Goal: Information Seeking & Learning: Learn about a topic

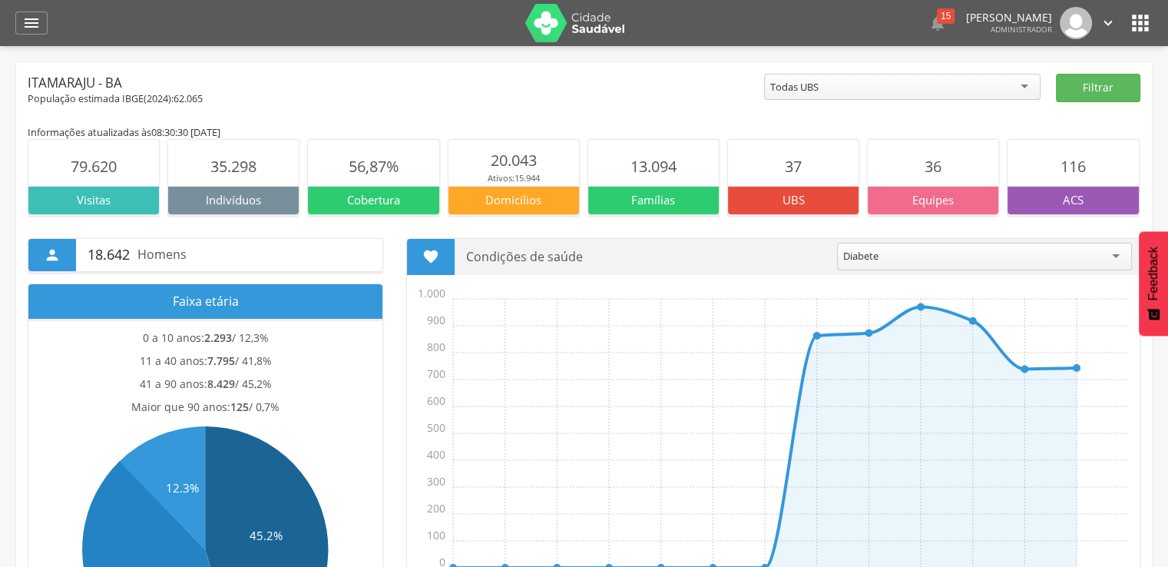
click at [1133, 15] on icon "" at bounding box center [1140, 23] width 25 height 25
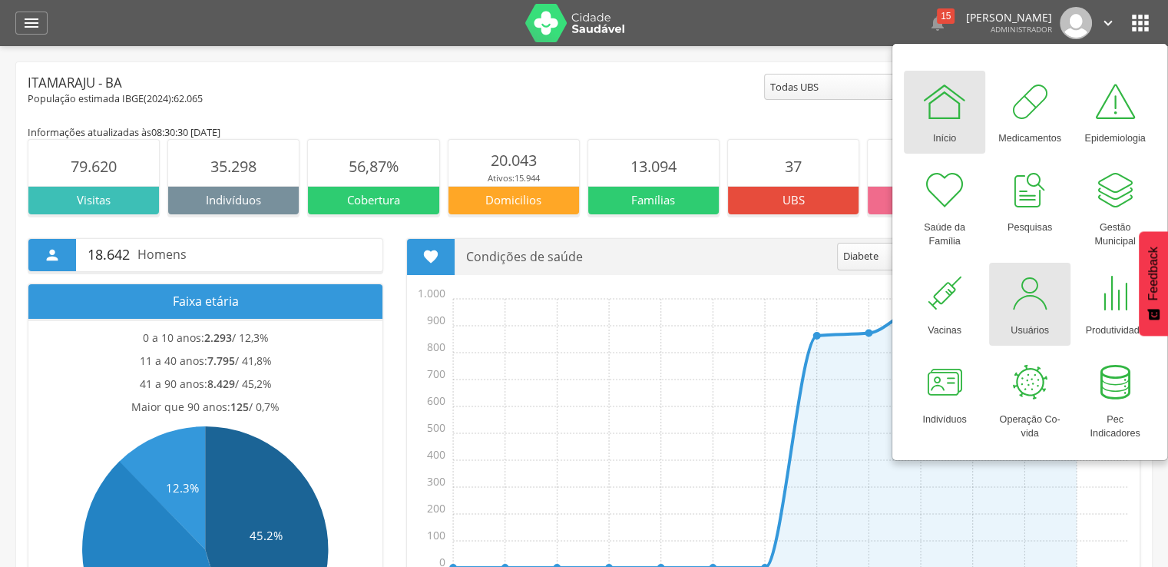
click at [1007, 274] on div at bounding box center [1029, 293] width 46 height 46
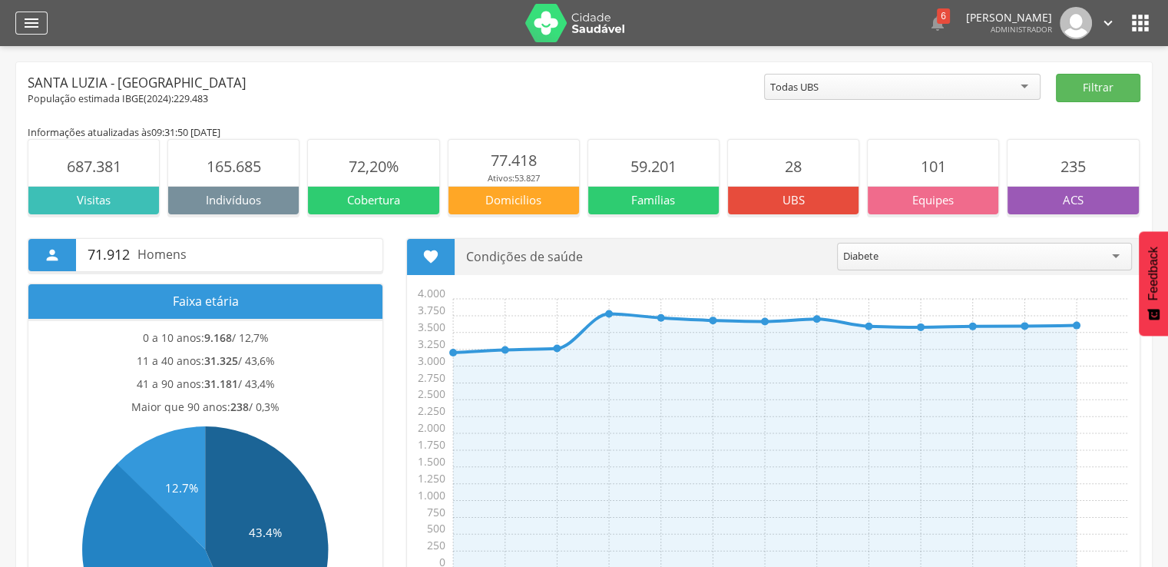
click at [30, 22] on icon "" at bounding box center [31, 23] width 18 height 18
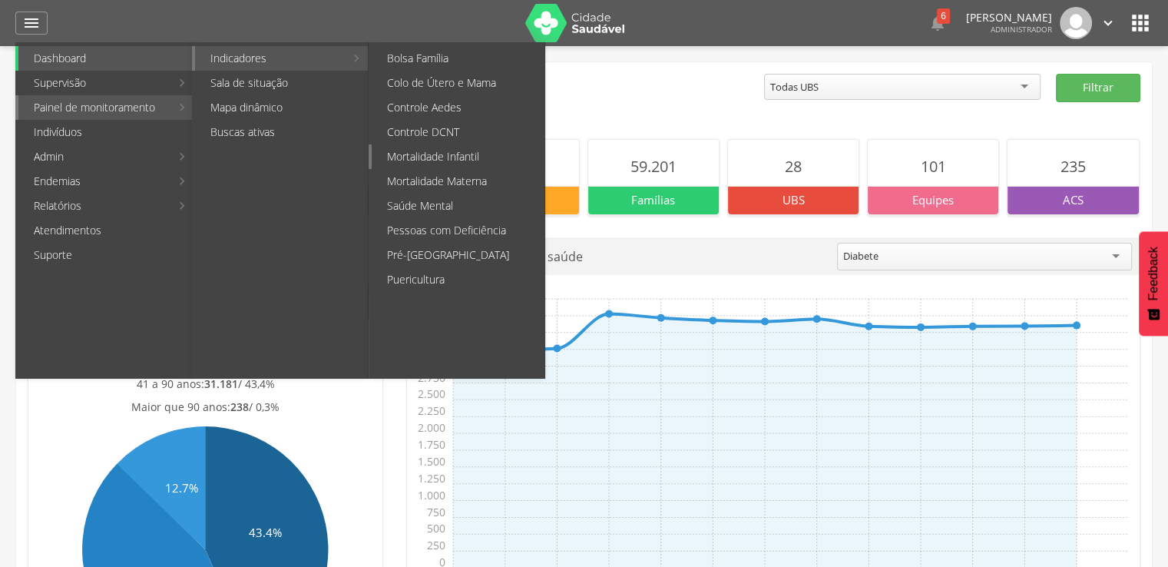
click at [441, 148] on link "Mortalidade Infantil" at bounding box center [458, 156] width 173 height 25
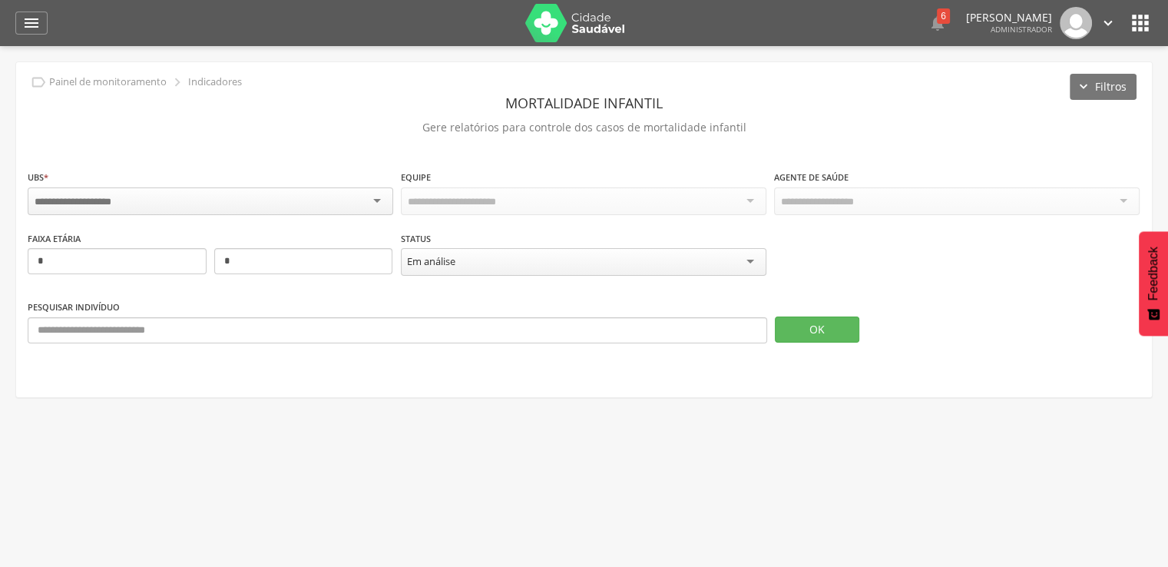
click at [307, 200] on div at bounding box center [210, 201] width 365 height 28
click at [577, 209] on div "Todas Equipes" at bounding box center [583, 200] width 365 height 26
click at [849, 185] on div "**********" at bounding box center [956, 193] width 365 height 48
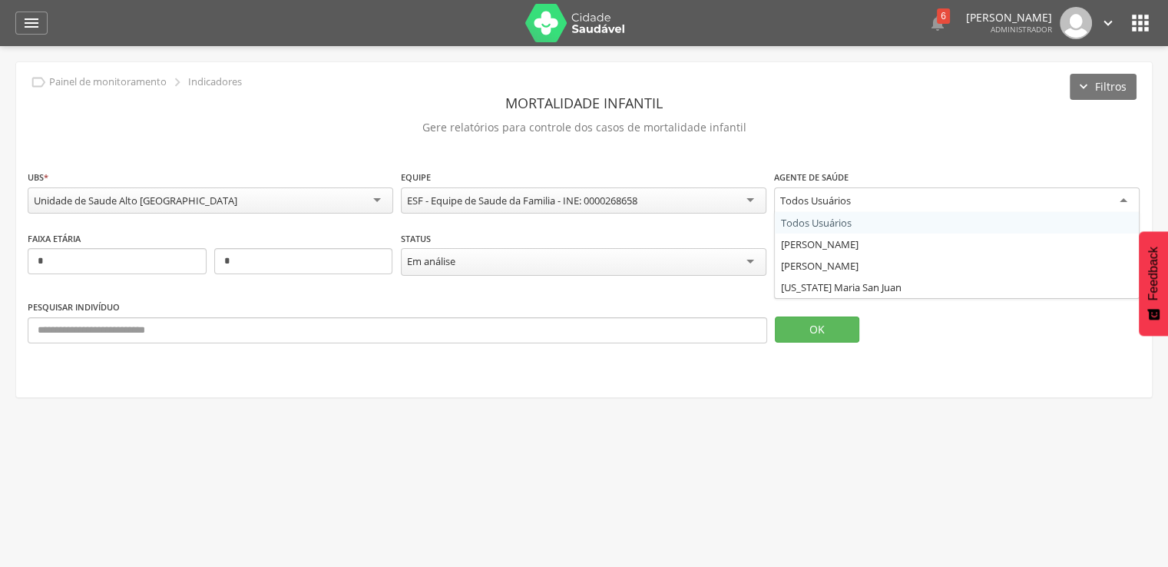
click at [849, 195] on div "Todos Usuários" at bounding box center [815, 200] width 71 height 14
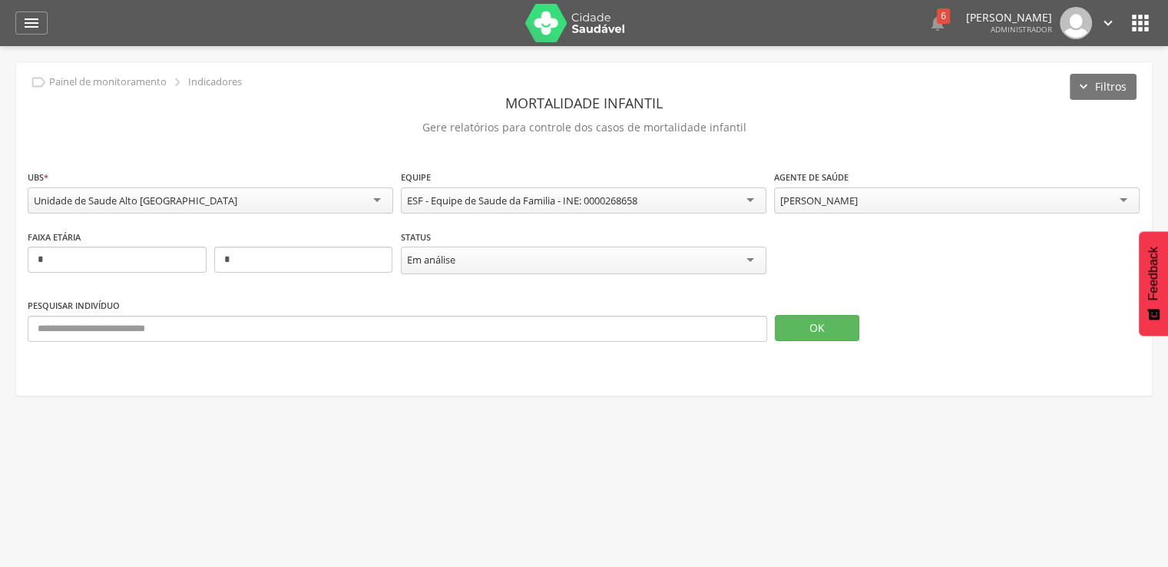
drag, startPoint x: 823, startPoint y: 174, endPoint x: 851, endPoint y: 172, distance: 28.4
click at [844, 172] on label "Agente de Saúde" at bounding box center [811, 177] width 74 height 12
click at [878, 165] on div "**********" at bounding box center [583, 228] width 1135 height 333
click at [686, 262] on div "Em análise" at bounding box center [583, 260] width 365 height 28
click at [162, 266] on input "*" at bounding box center [117, 259] width 179 height 26
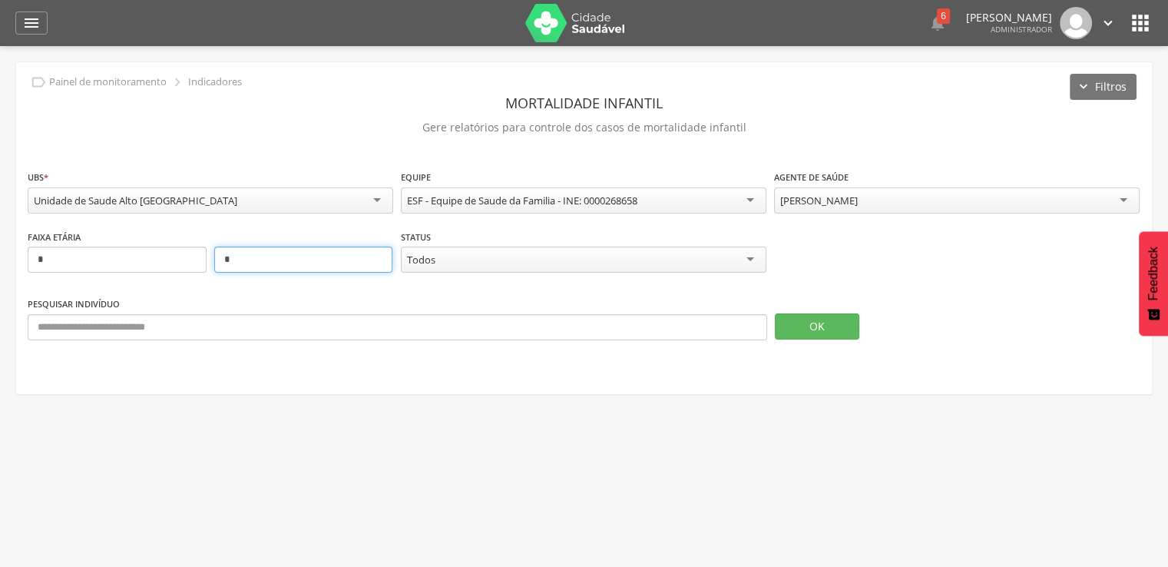
click at [318, 263] on input "*" at bounding box center [303, 259] width 179 height 26
type input "**"
click at [844, 324] on button "OK" at bounding box center [817, 326] width 84 height 26
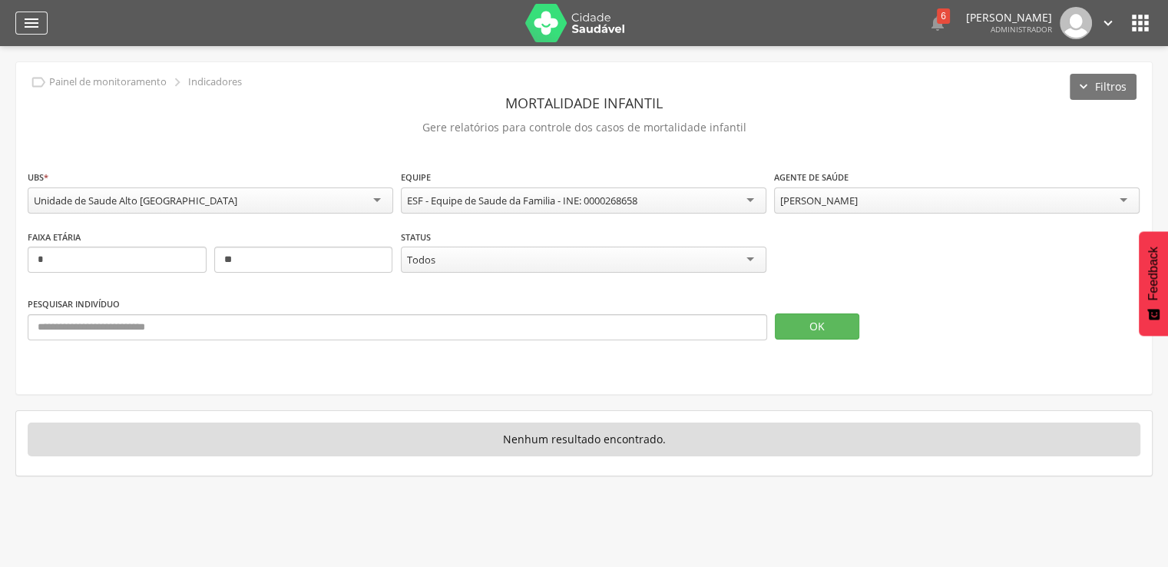
click at [31, 31] on icon "" at bounding box center [31, 23] width 18 height 18
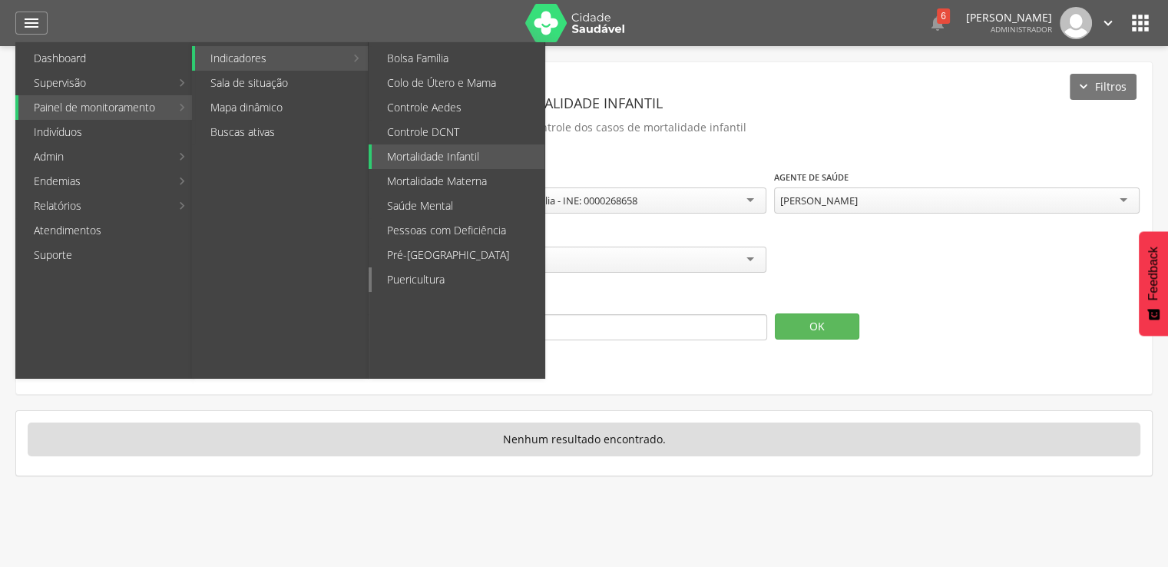
click at [428, 286] on link "Puericultura" at bounding box center [458, 279] width 173 height 25
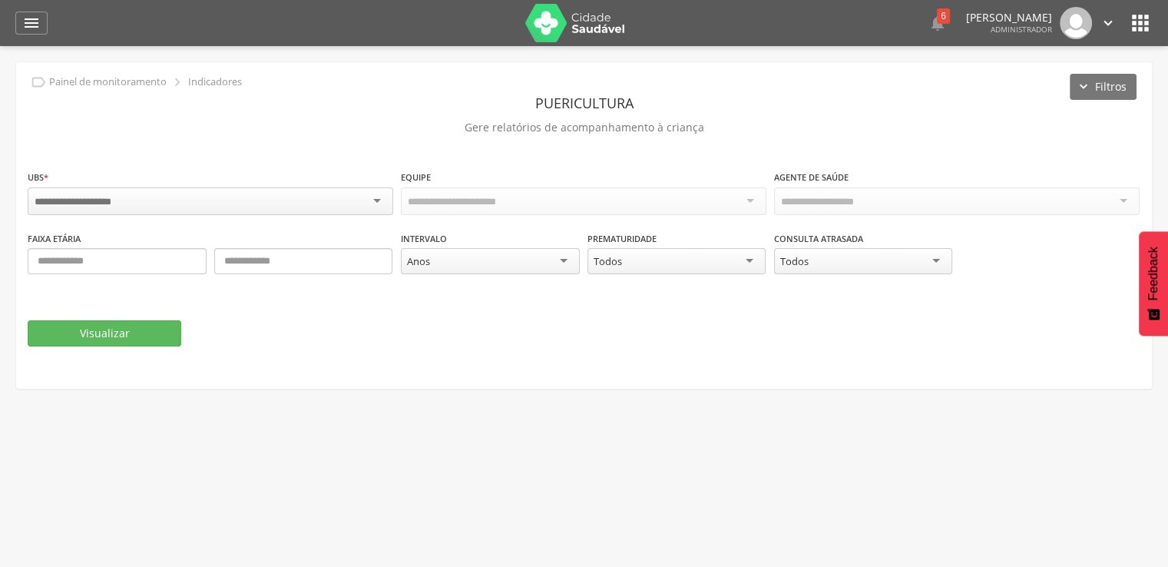
click at [842, 271] on div "Todos Todos Sim Não" at bounding box center [863, 263] width 179 height 30
click at [647, 332] on div "Visualizar" at bounding box center [584, 333] width 1112 height 26
click at [21, 16] on div "" at bounding box center [31, 23] width 32 height 23
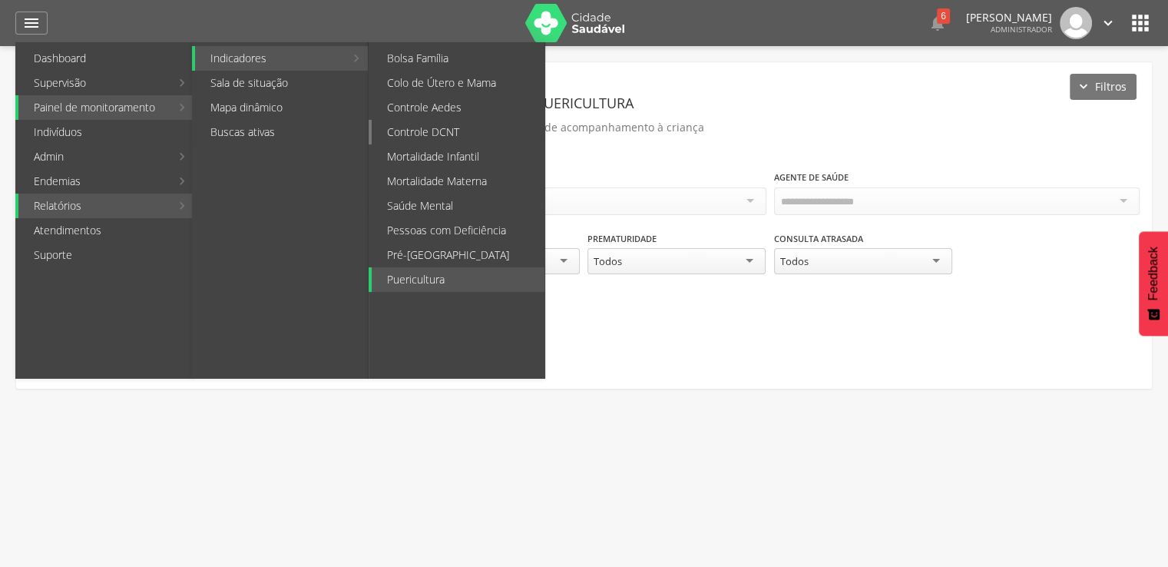
click at [418, 127] on link "Controle DCNT" at bounding box center [458, 132] width 173 height 25
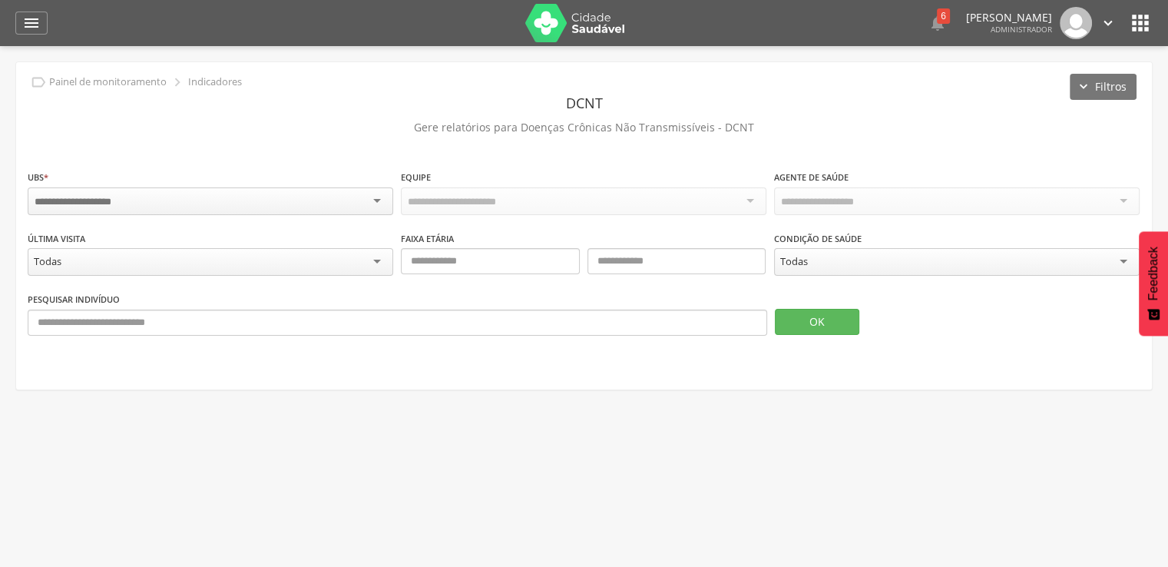
click at [13, 21] on header " Dashboard Supervisão Produtividade Mapa da cidade Mapa de cobertura Ranking A…" at bounding box center [584, 23] width 1168 height 46
click at [43, 25] on div "" at bounding box center [31, 23] width 32 height 23
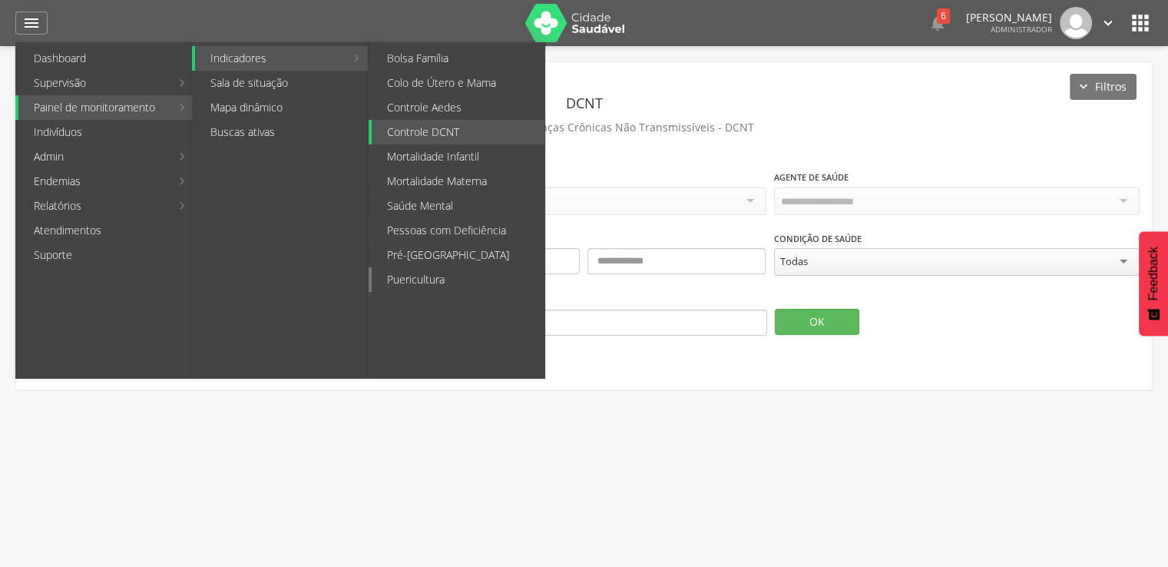
click at [495, 276] on link "Puericultura" at bounding box center [458, 279] width 173 height 25
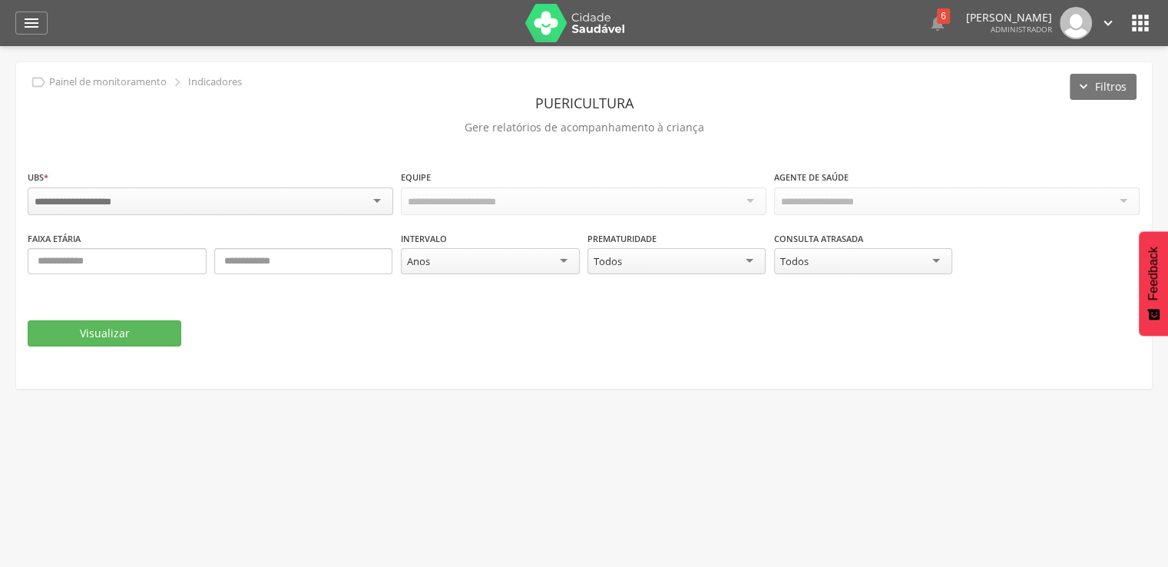
click at [445, 266] on div "Anos" at bounding box center [490, 261] width 179 height 26
click at [323, 335] on div "Visualizar" at bounding box center [584, 335] width 1112 height 26
click at [282, 194] on div at bounding box center [210, 201] width 365 height 28
click at [739, 198] on div "Todas as equipes" at bounding box center [583, 200] width 365 height 26
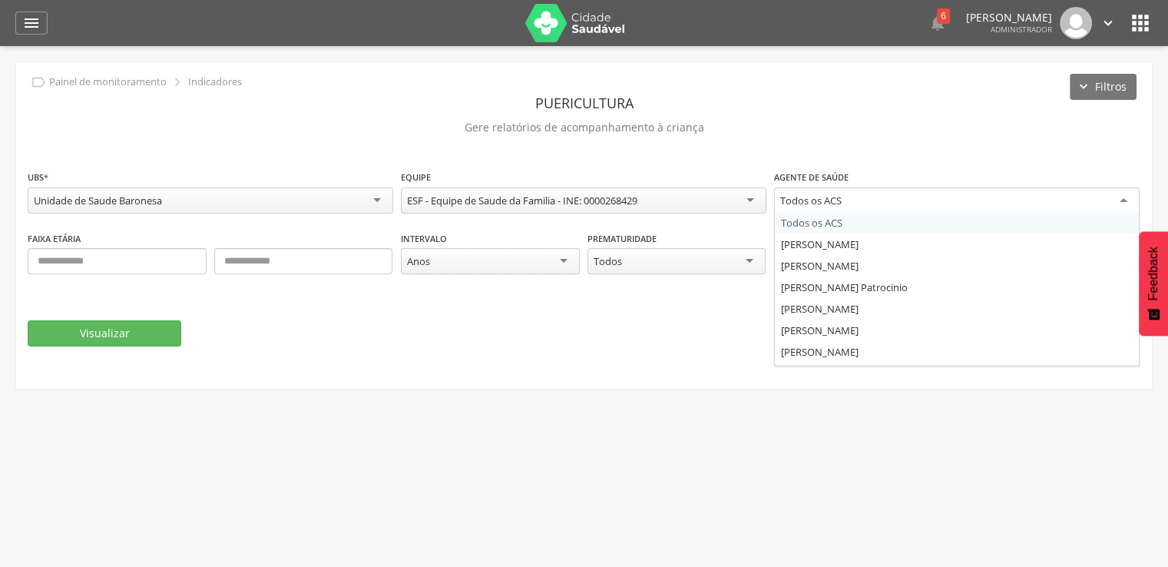
click at [777, 200] on div "Todos os ACS" at bounding box center [956, 201] width 365 height 28
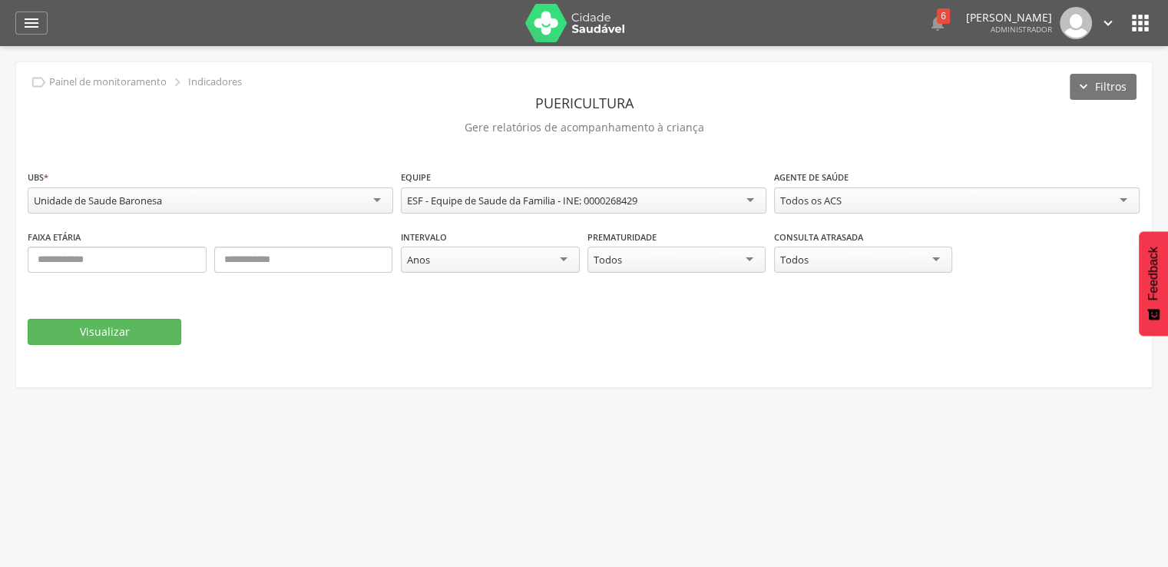
click at [776, 226] on div "**********" at bounding box center [584, 199] width 1112 height 60
click at [824, 200] on div "Todos os ACS" at bounding box center [810, 200] width 61 height 14
click at [131, 335] on button "Visualizar" at bounding box center [105, 332] width 154 height 26
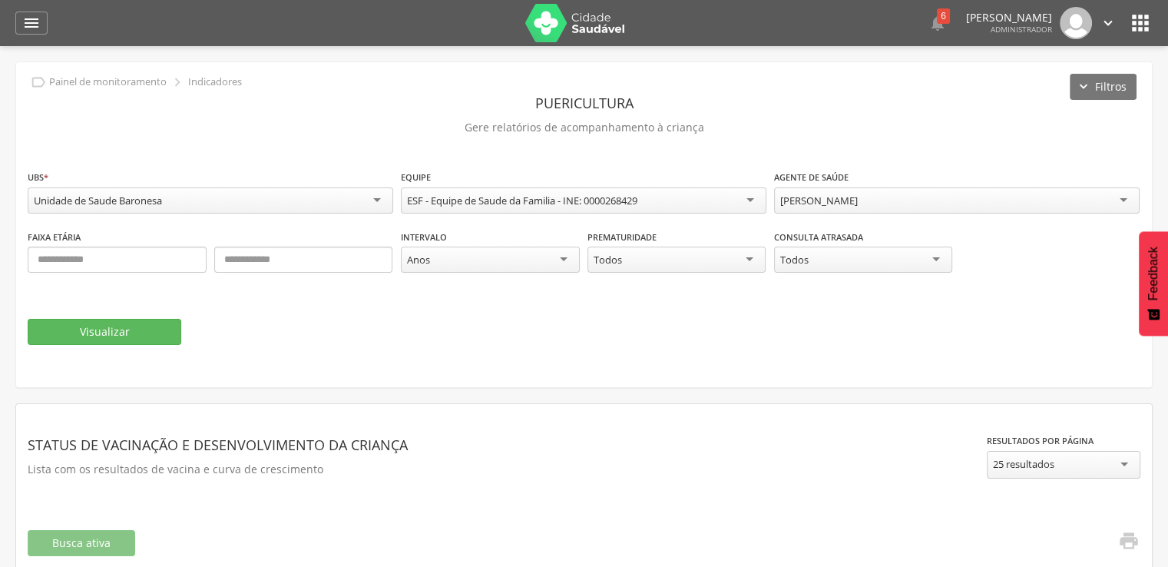
click at [589, 38] on img at bounding box center [575, 23] width 100 height 38
